Goal: Task Accomplishment & Management: Manage account settings

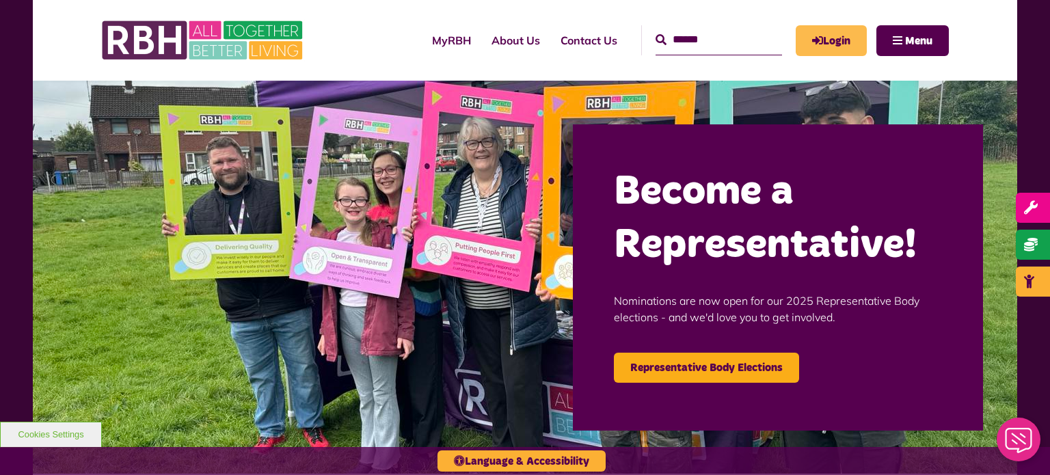
click at [823, 43] on link "Login" at bounding box center [830, 40] width 71 height 31
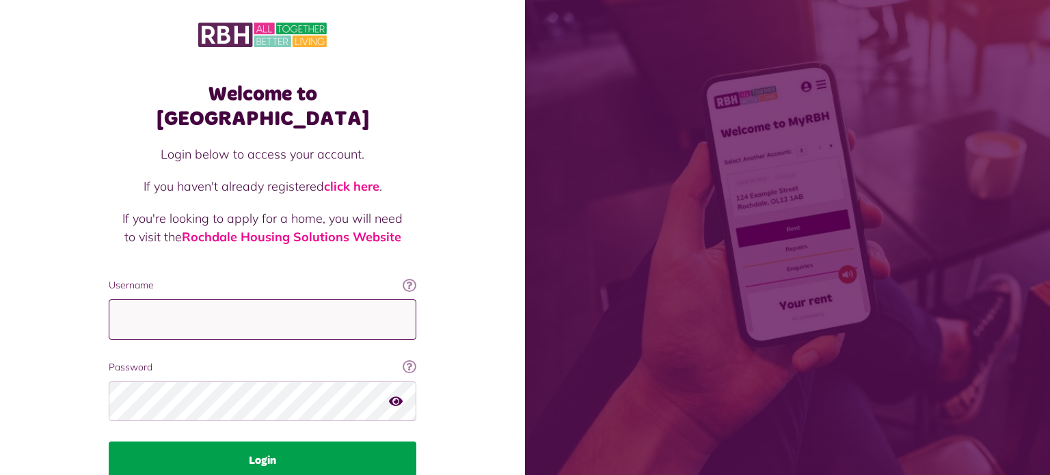
type input "**********"
click at [295, 441] on button "Login" at bounding box center [263, 460] width 308 height 38
